Goal: Task Accomplishment & Management: Manage account settings

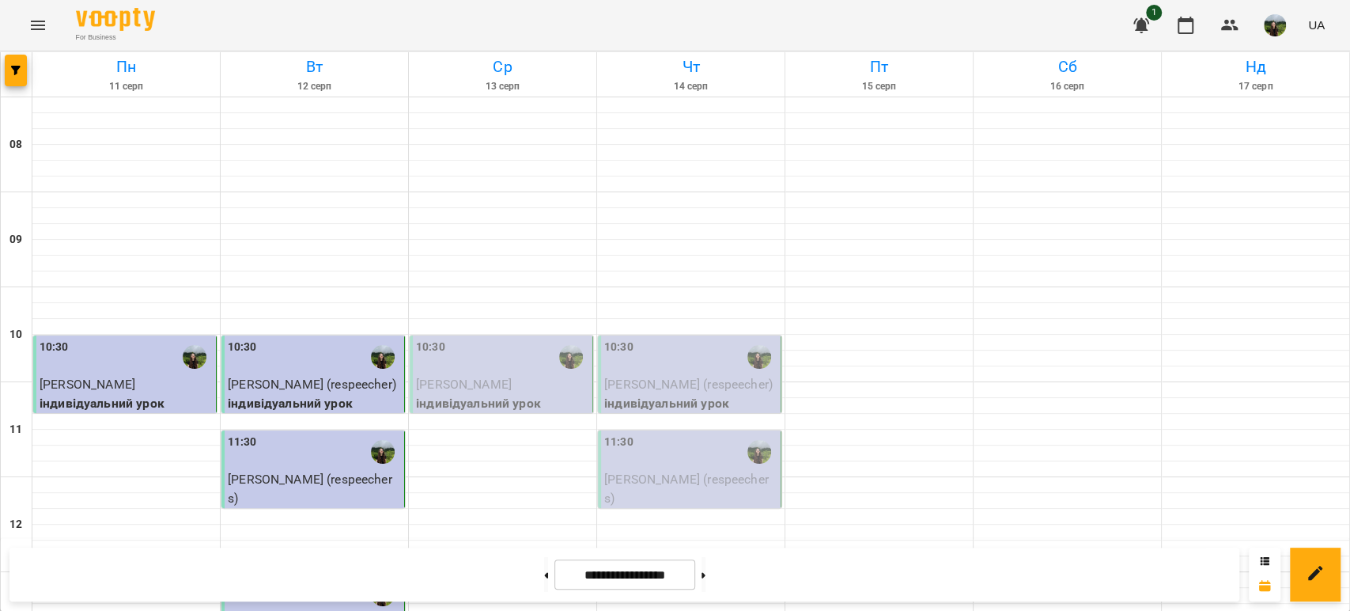
click at [640, 375] on p "[PERSON_NAME] (respeecher)" at bounding box center [690, 384] width 173 height 19
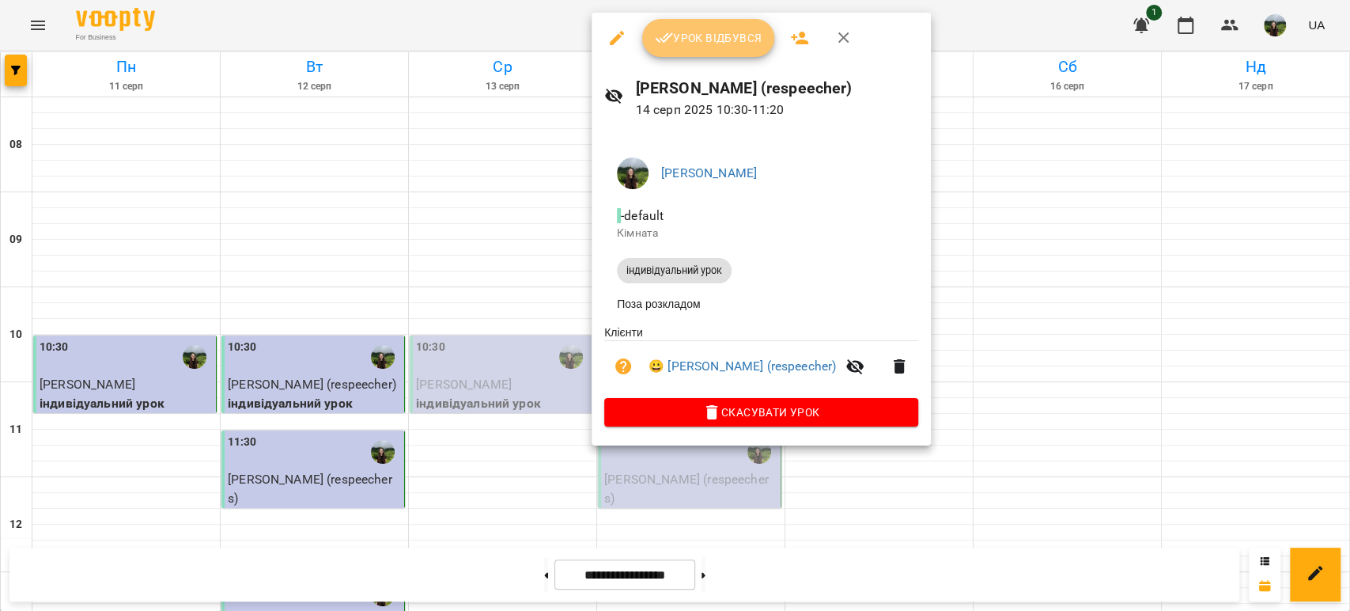
click at [694, 47] on span "Урок відбувся" at bounding box center [709, 37] width 108 height 19
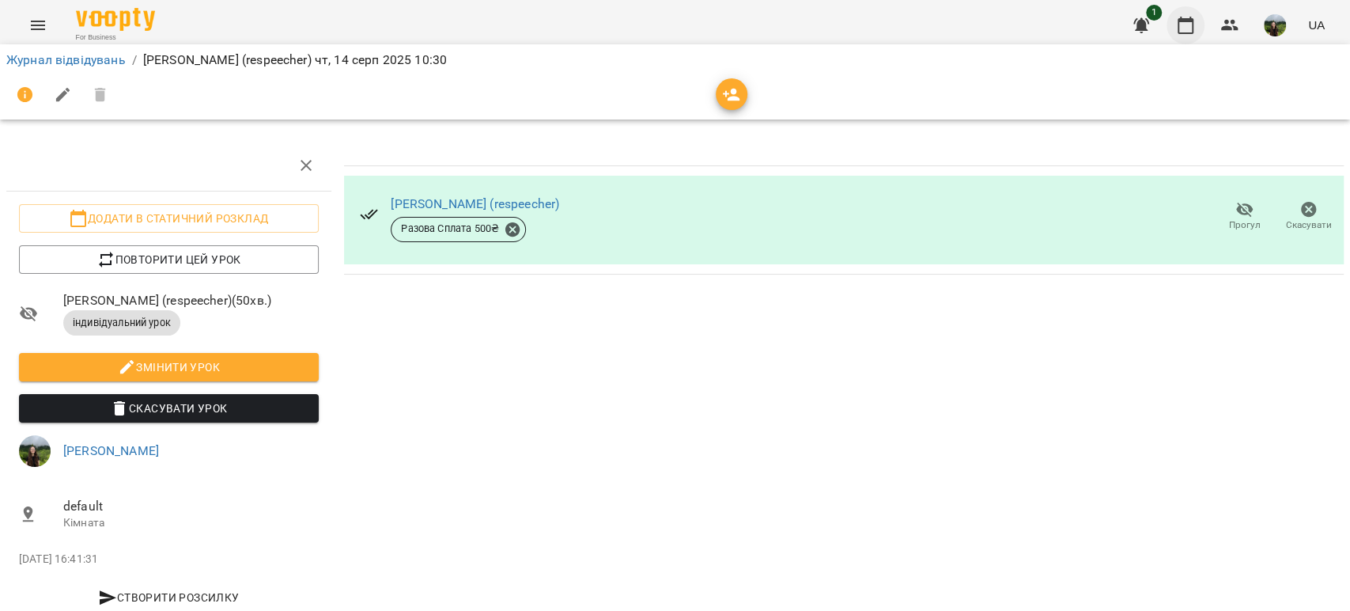
click at [1183, 28] on icon "button" at bounding box center [1185, 25] width 19 height 19
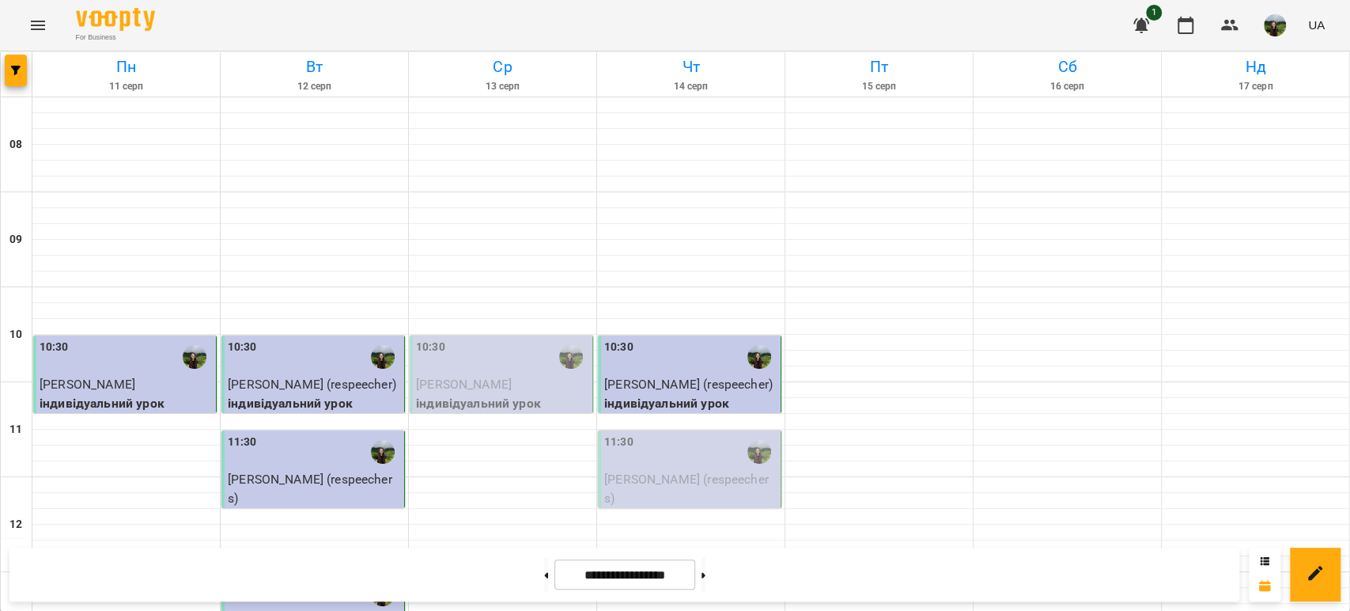
click at [639, 466] on div "11:30" at bounding box center [690, 451] width 173 height 36
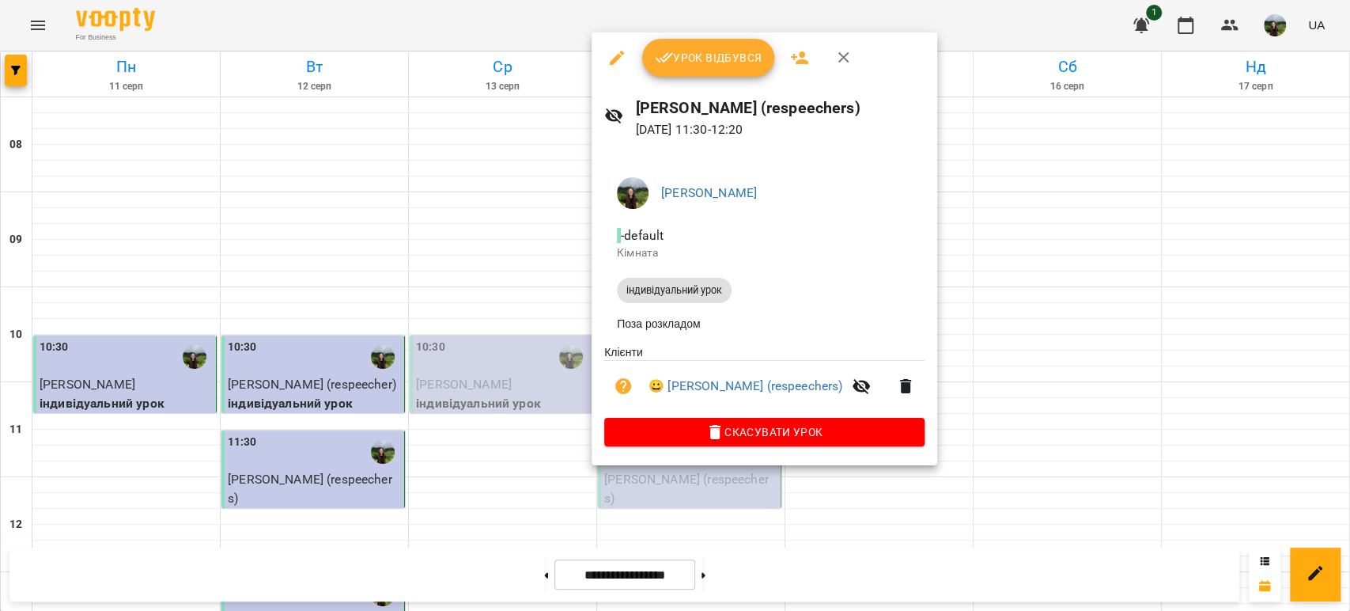
click at [702, 64] on span "Урок відбувся" at bounding box center [709, 57] width 108 height 19
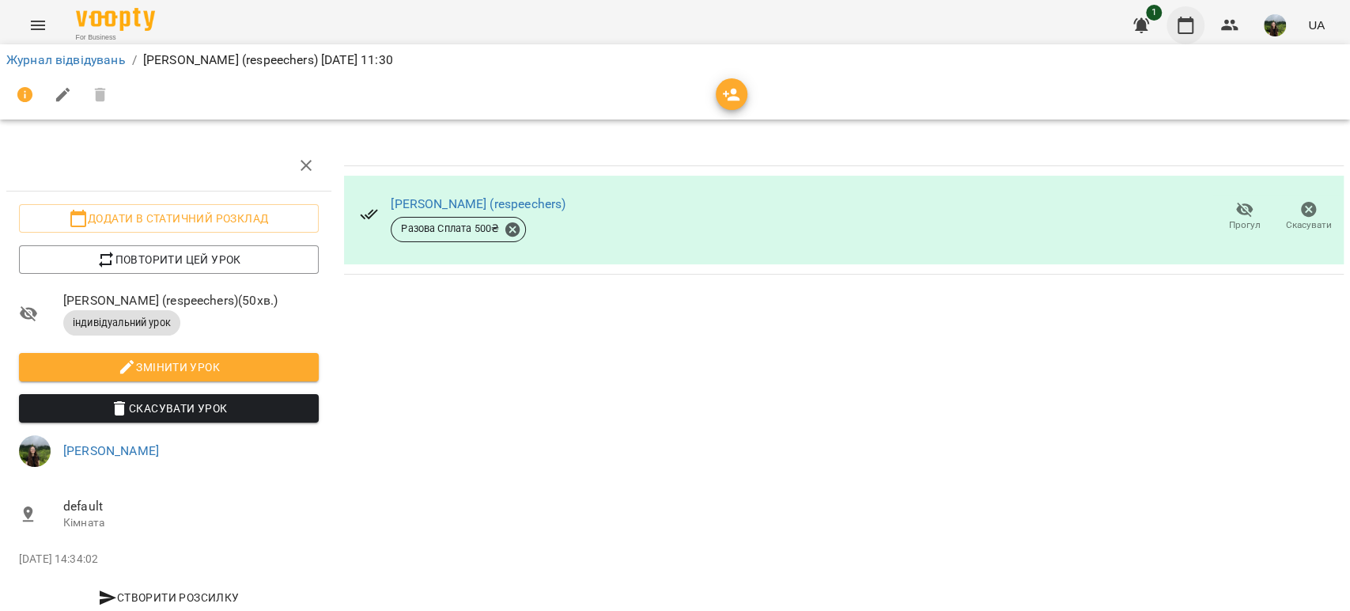
click at [1194, 24] on icon "button" at bounding box center [1186, 25] width 16 height 17
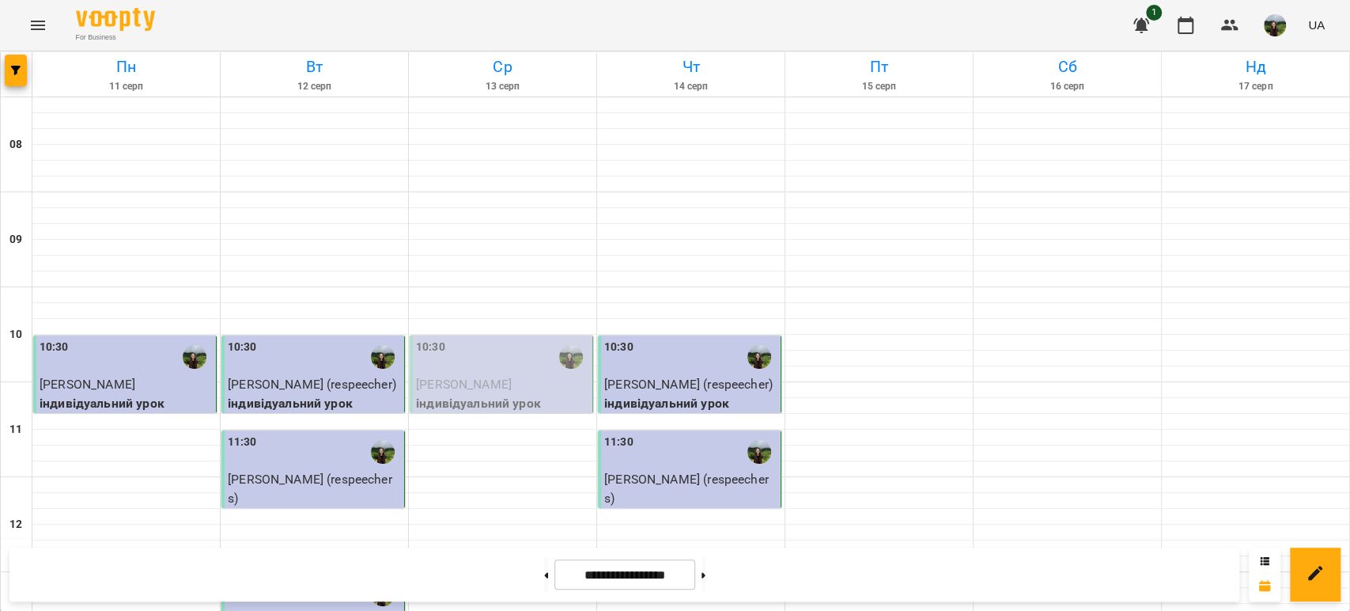
scroll to position [574, 0]
